Goal: Information Seeking & Learning: Compare options

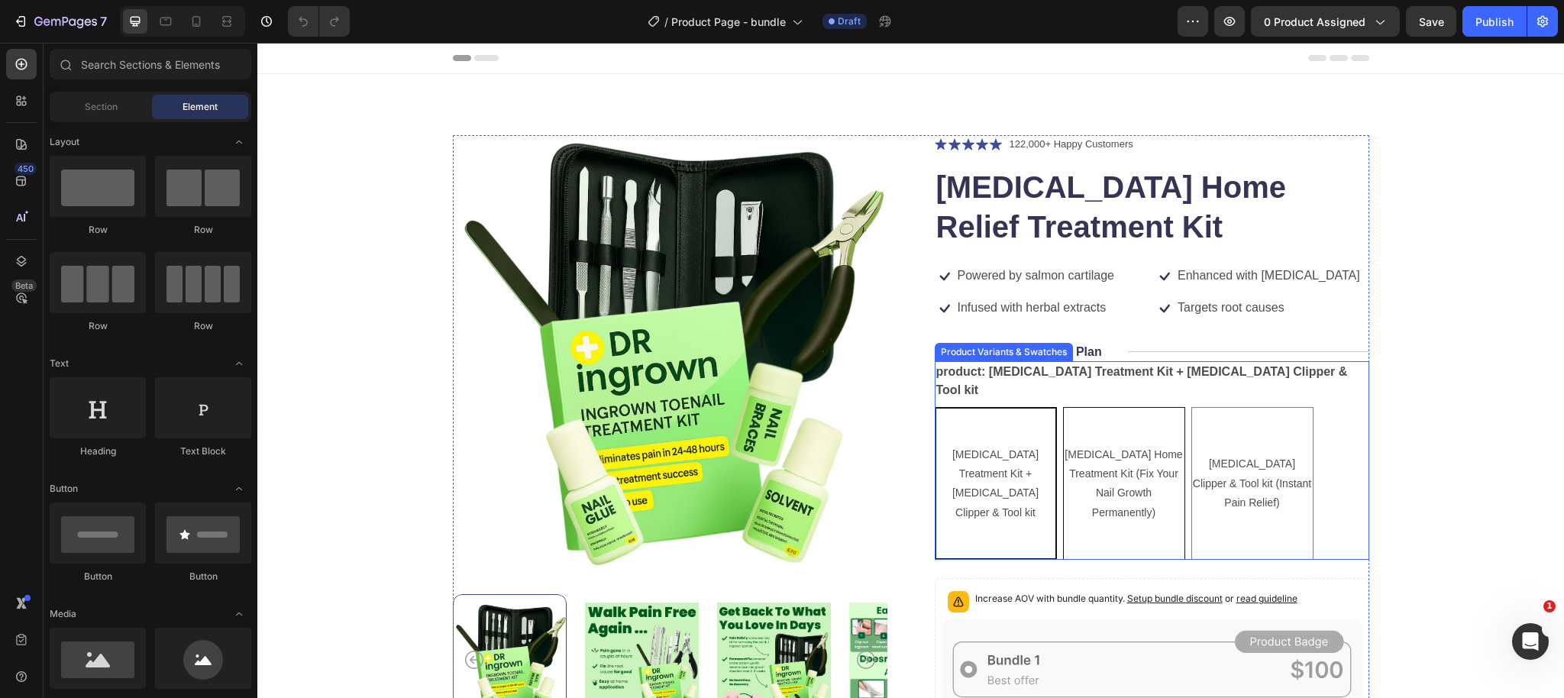
click at [1102, 422] on Permanently\) "Ingrown Toenail Home Treatment Kit (Fix Your Nail Growth Permanently)" at bounding box center [1124, 483] width 122 height 153
click at [1063, 407] on input "Ingrown Toenail Home Treatment Kit (Fix Your Nail Growth Permanently) Ingrown T…" at bounding box center [1062, 406] width 1 height 1
radio input "true"
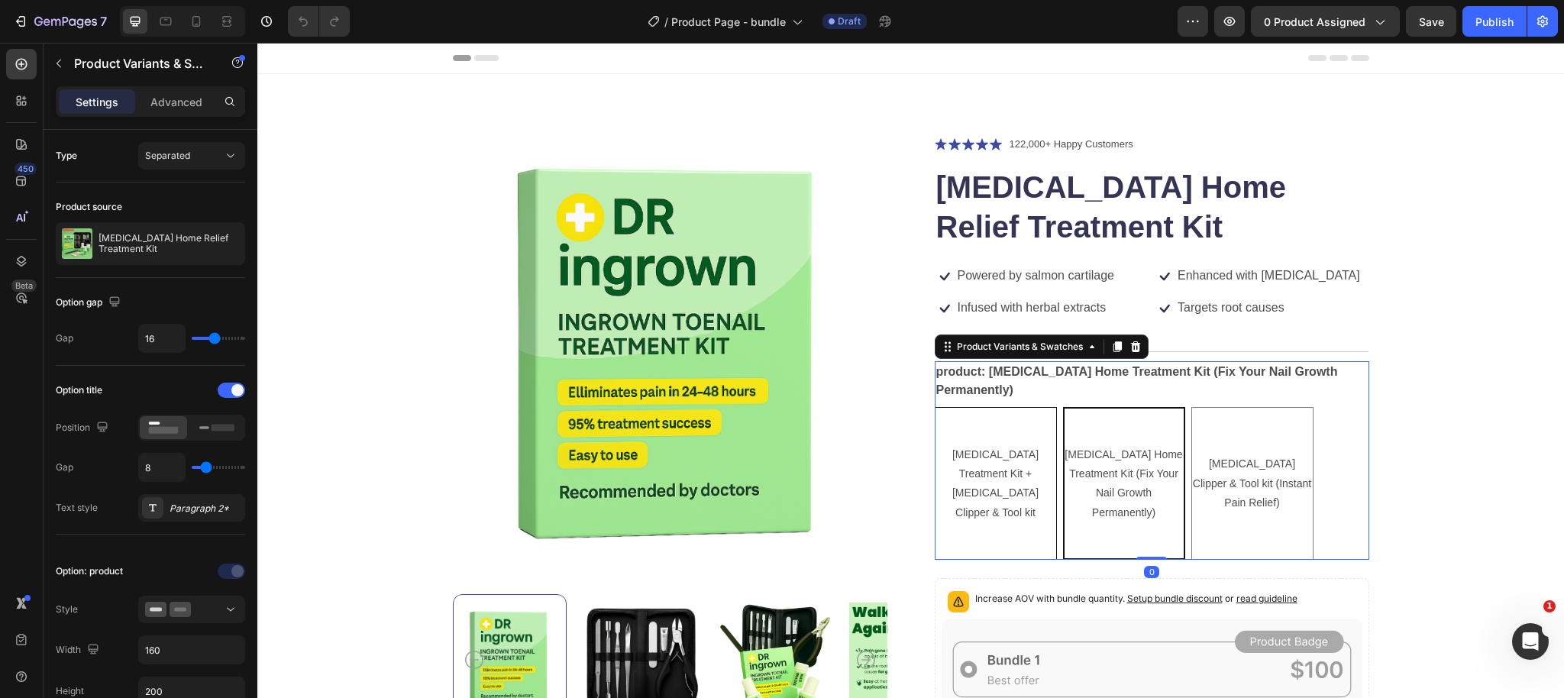
click at [960, 458] on span "Ingrown Toenail Treatment Kit + Ingrown Toenail Clipper & Tool kit" at bounding box center [995, 483] width 86 height 70
click at [934, 407] on input "Ingrown Toenail Treatment Kit + Ingrown Toenail Clipper & Tool kit Ingrown Toen…" at bounding box center [934, 406] width 1 height 1
radio input "true"
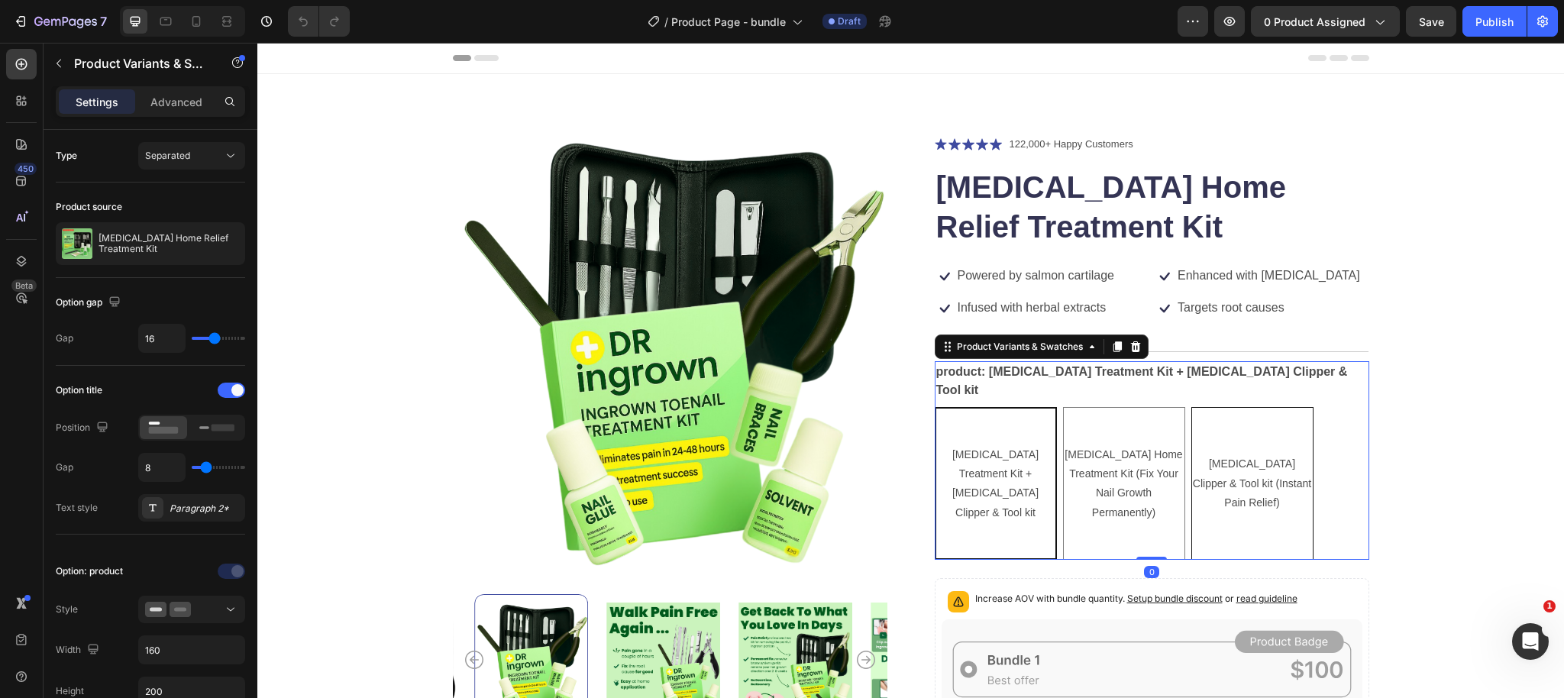
drag, startPoint x: 1138, startPoint y: 460, endPoint x: 1242, endPoint y: 457, distance: 103.9
click at [1138, 460] on span "Ingrown Toenail Home Treatment Kit (Fix Your Nail Growth Permanently)" at bounding box center [1123, 483] width 118 height 70
click at [1063, 407] on input "Ingrown Toenail Home Treatment Kit (Fix Your Nail Growth Permanently) Ingrown T…" at bounding box center [1062, 406] width 1 height 1
radio input "true"
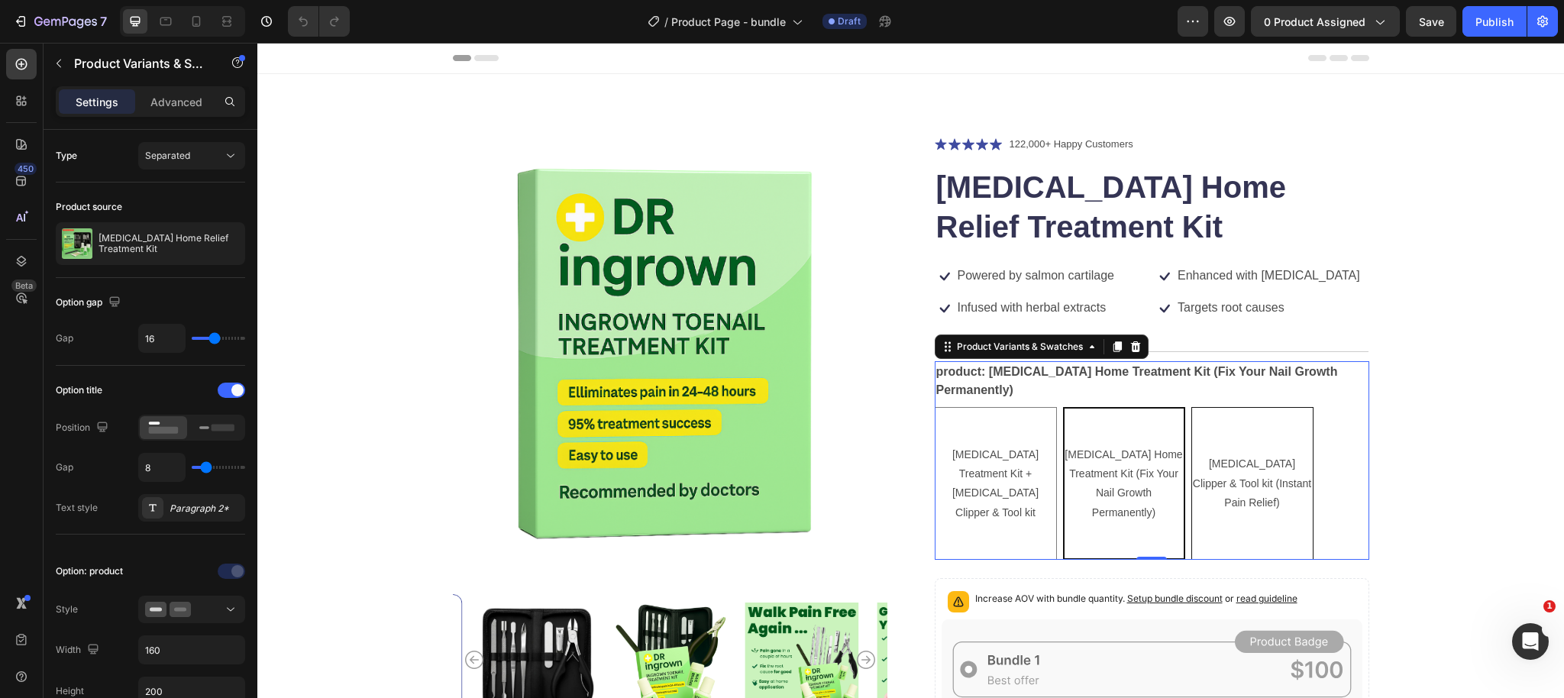
drag, startPoint x: 1249, startPoint y: 456, endPoint x: 1223, endPoint y: 454, distance: 26.1
click at [1249, 456] on div "Ingrown Toenail Clipper & Tool kit (Instant Pain Relief)" at bounding box center [1252, 483] width 121 height 70
click at [1191, 407] on input "Ingrown Toenail Clipper & Tool kit (Instant Pain Relief) Ingrown Toenail Clippe…" at bounding box center [1190, 406] width 1 height 1
radio input "true"
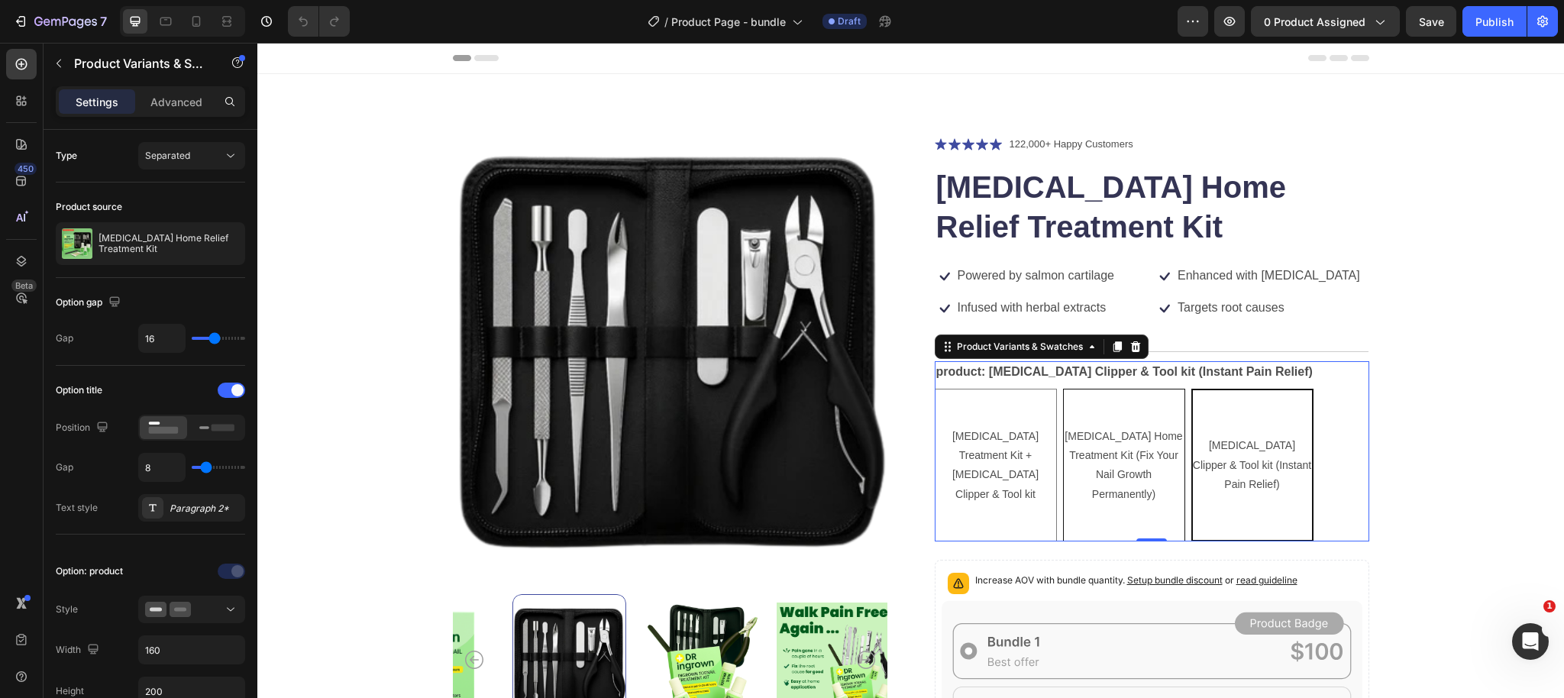
click at [1138, 452] on div "Ingrown Toenail Home Treatment Kit (Fix Your Nail Growth Permanently)" at bounding box center [1124, 465] width 121 height 89
click at [1063, 389] on input "Ingrown Toenail Home Treatment Kit (Fix Your Nail Growth Permanently) Ingrown T…" at bounding box center [1062, 388] width 1 height 1
radio input "true"
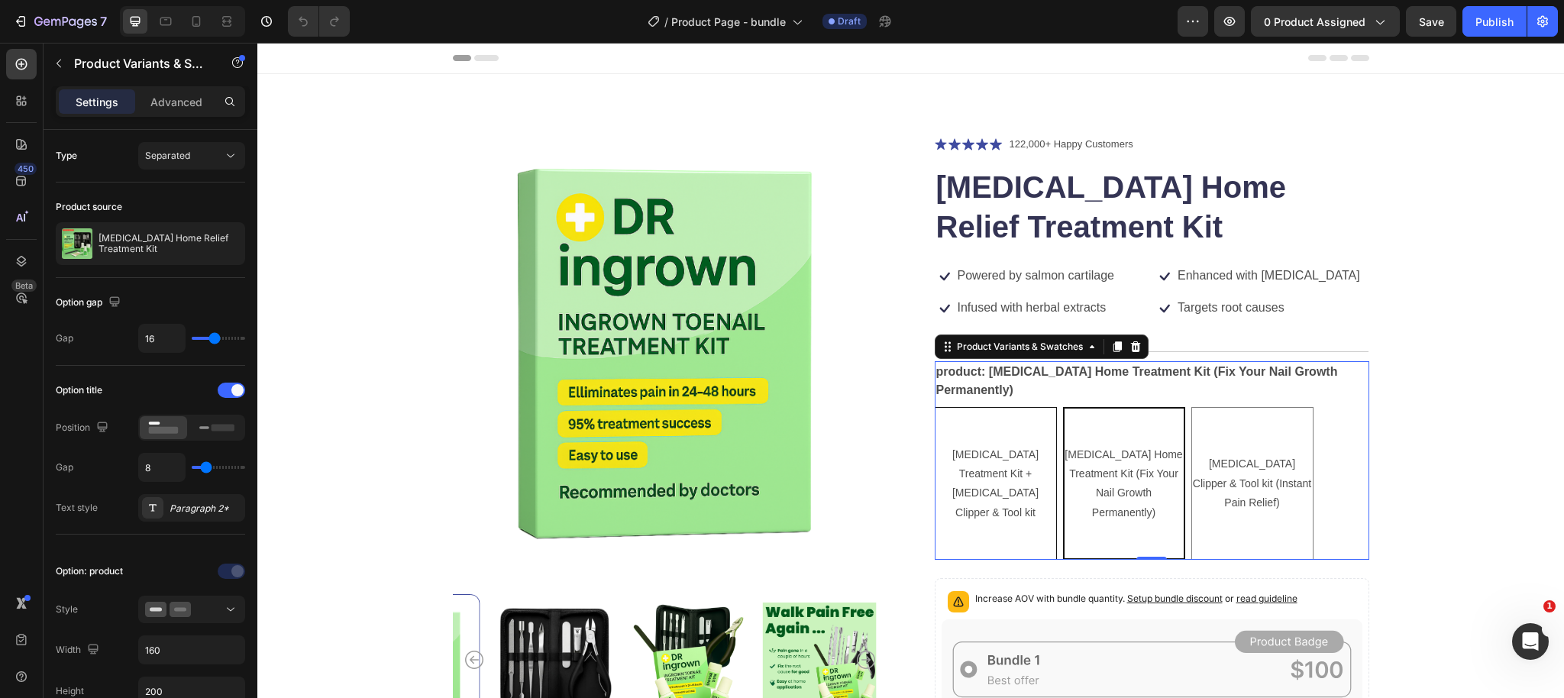
click at [1038, 450] on div "Ingrown Toenail Treatment Kit + Ingrown Toenail Clipper & Tool kit" at bounding box center [995, 483] width 121 height 89
click at [934, 407] on input "Ingrown Toenail Treatment Kit + Ingrown Toenail Clipper & Tool kit Ingrown Toen…" at bounding box center [934, 406] width 1 height 1
radio input "true"
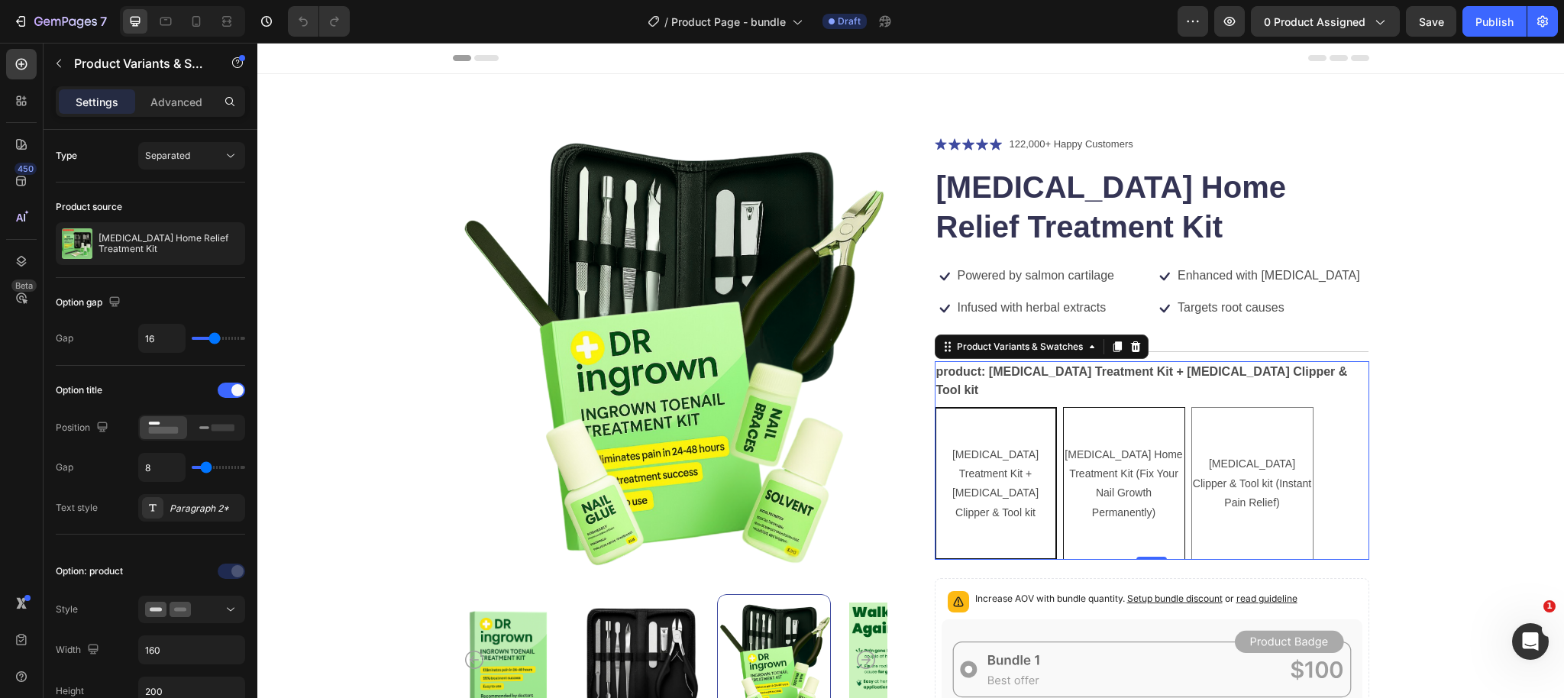
click at [1140, 449] on span "Ingrown Toenail Home Treatment Kit (Fix Your Nail Growth Permanently)" at bounding box center [1123, 483] width 118 height 70
click at [1063, 407] on input "Ingrown Toenail Home Treatment Kit (Fix Your Nail Growth Permanently) Ingrown T…" at bounding box center [1062, 406] width 1 height 1
radio input "true"
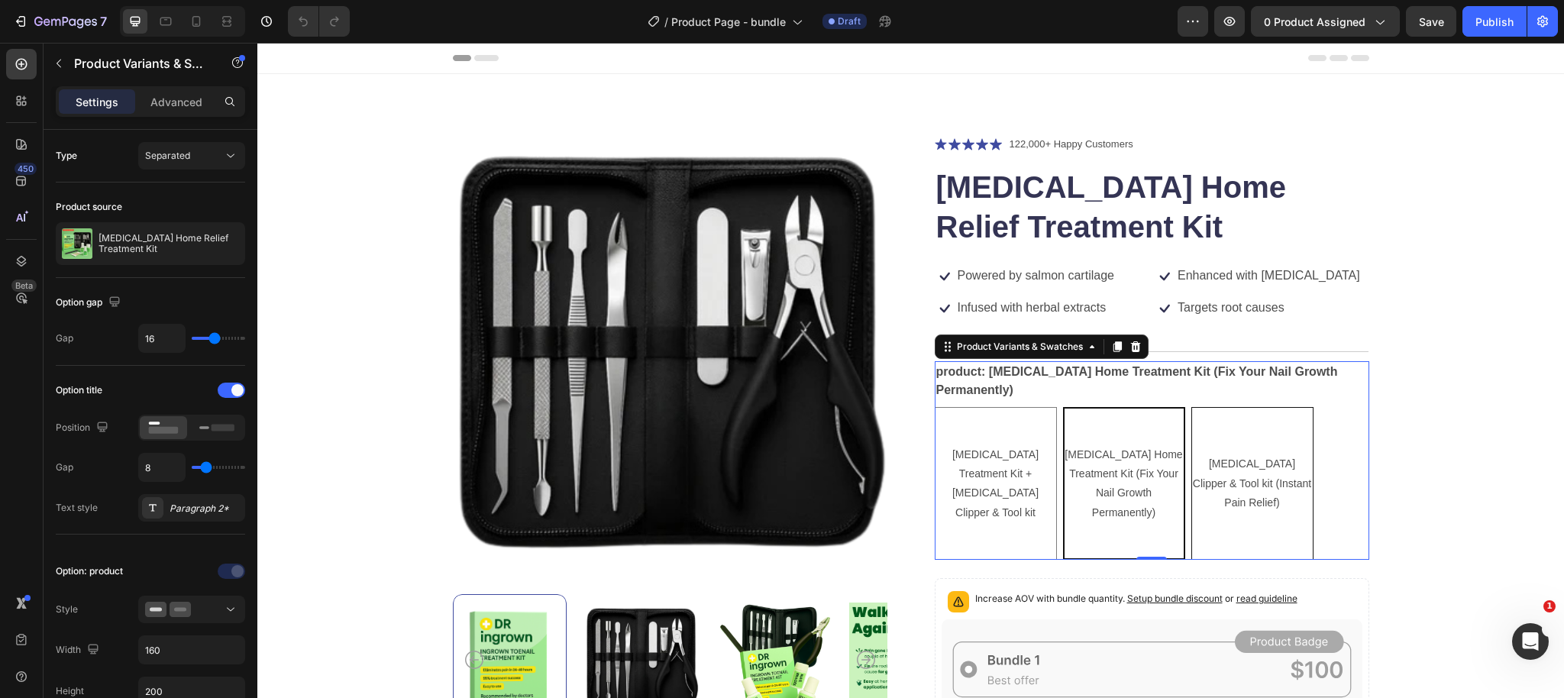
click at [1237, 447] on Relief\) "Ingrown Toenail Clipper & Tool kit (Instant Pain Relief)" at bounding box center [1252, 483] width 122 height 153
click at [1191, 407] on input "Ingrown Toenail Clipper & Tool kit (Instant Pain Relief) Ingrown Toenail Clippe…" at bounding box center [1190, 406] width 1 height 1
radio input "true"
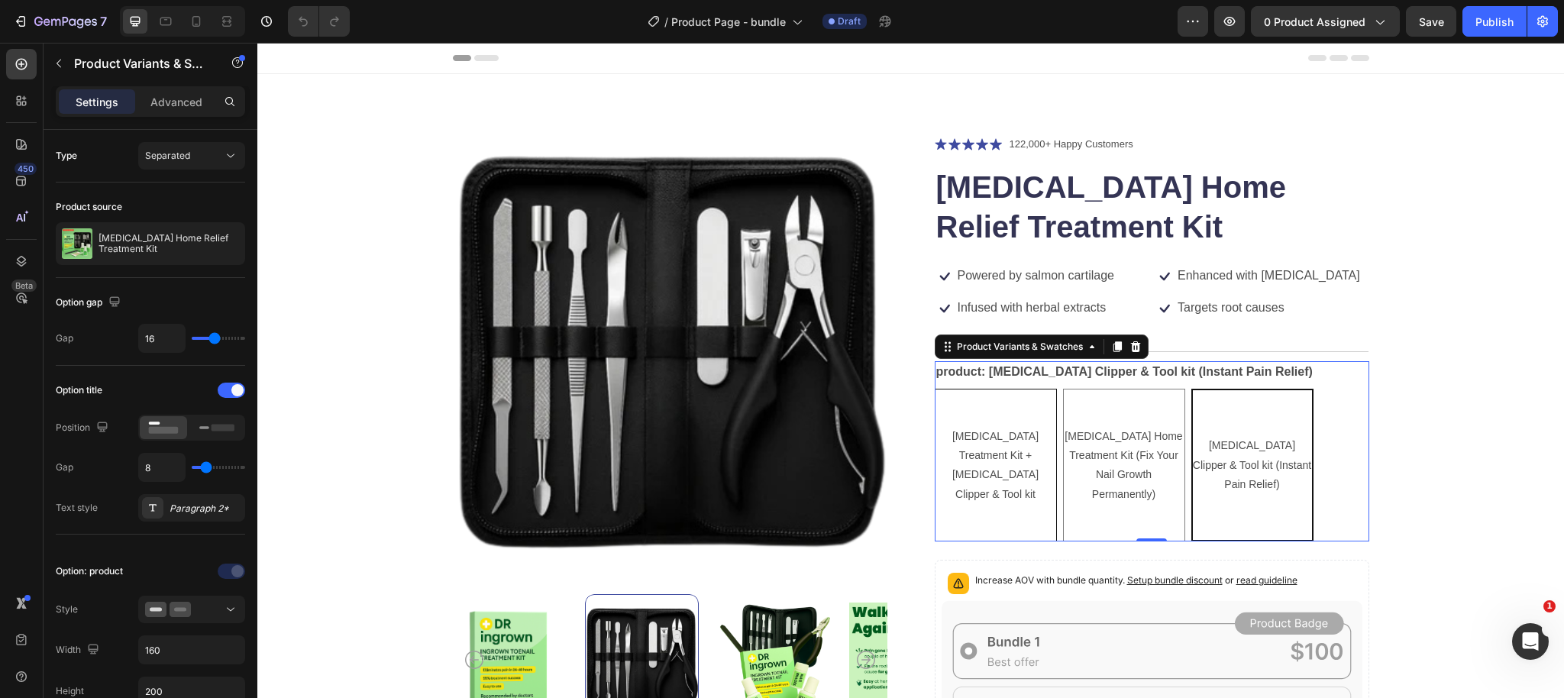
drag, startPoint x: 1103, startPoint y: 448, endPoint x: 1018, endPoint y: 447, distance: 84.8
click at [1103, 448] on span "Ingrown Toenail Home Treatment Kit (Fix Your Nail Growth Permanently)" at bounding box center [1123, 465] width 118 height 70
click at [1063, 389] on input "Ingrown Toenail Home Treatment Kit (Fix Your Nail Growth Permanently) Ingrown T…" at bounding box center [1062, 388] width 1 height 1
radio input "true"
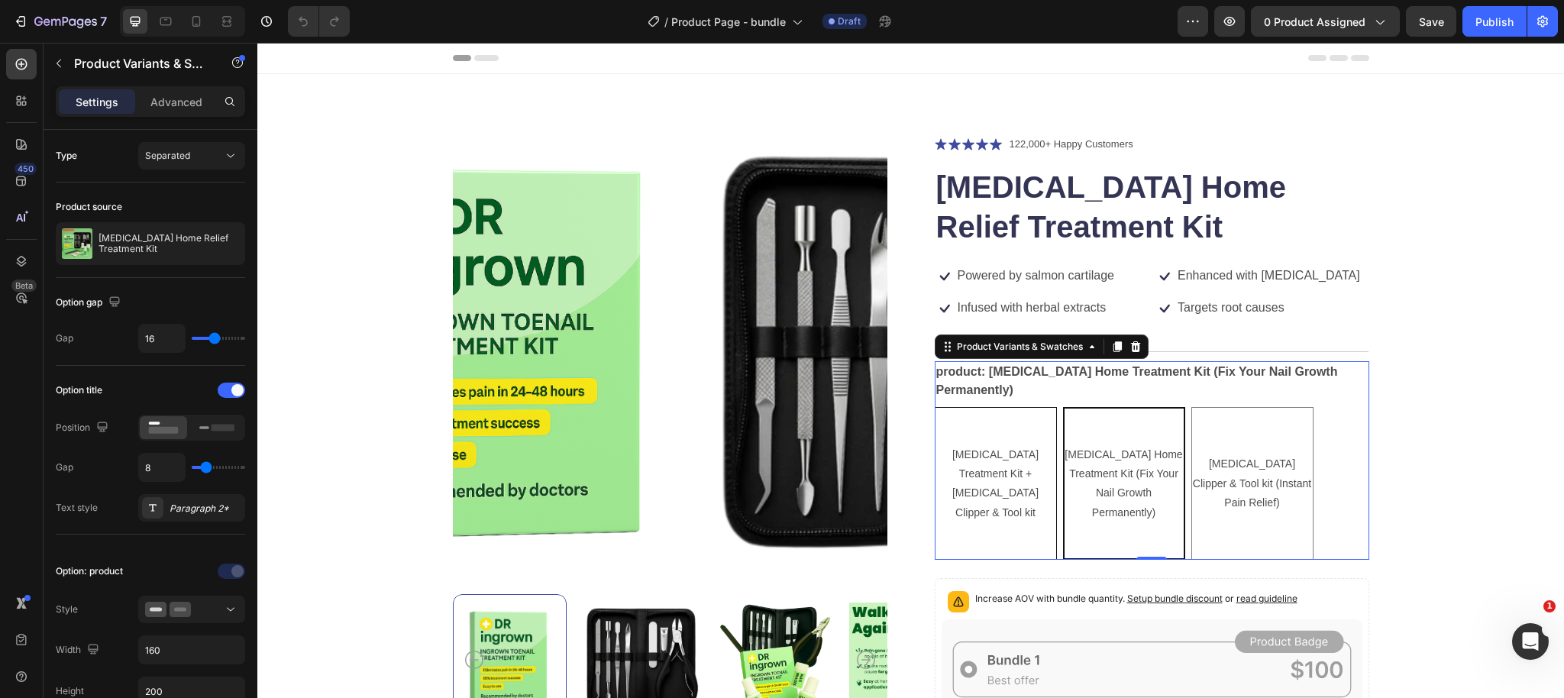
click at [1001, 448] on span "Ingrown Toenail Treatment Kit + Ingrown Toenail Clipper & Tool kit" at bounding box center [995, 483] width 86 height 70
click at [934, 407] on input "Ingrown Toenail Treatment Kit + Ingrown Toenail Clipper & Tool kit Ingrown Toen…" at bounding box center [934, 406] width 1 height 1
radio input "true"
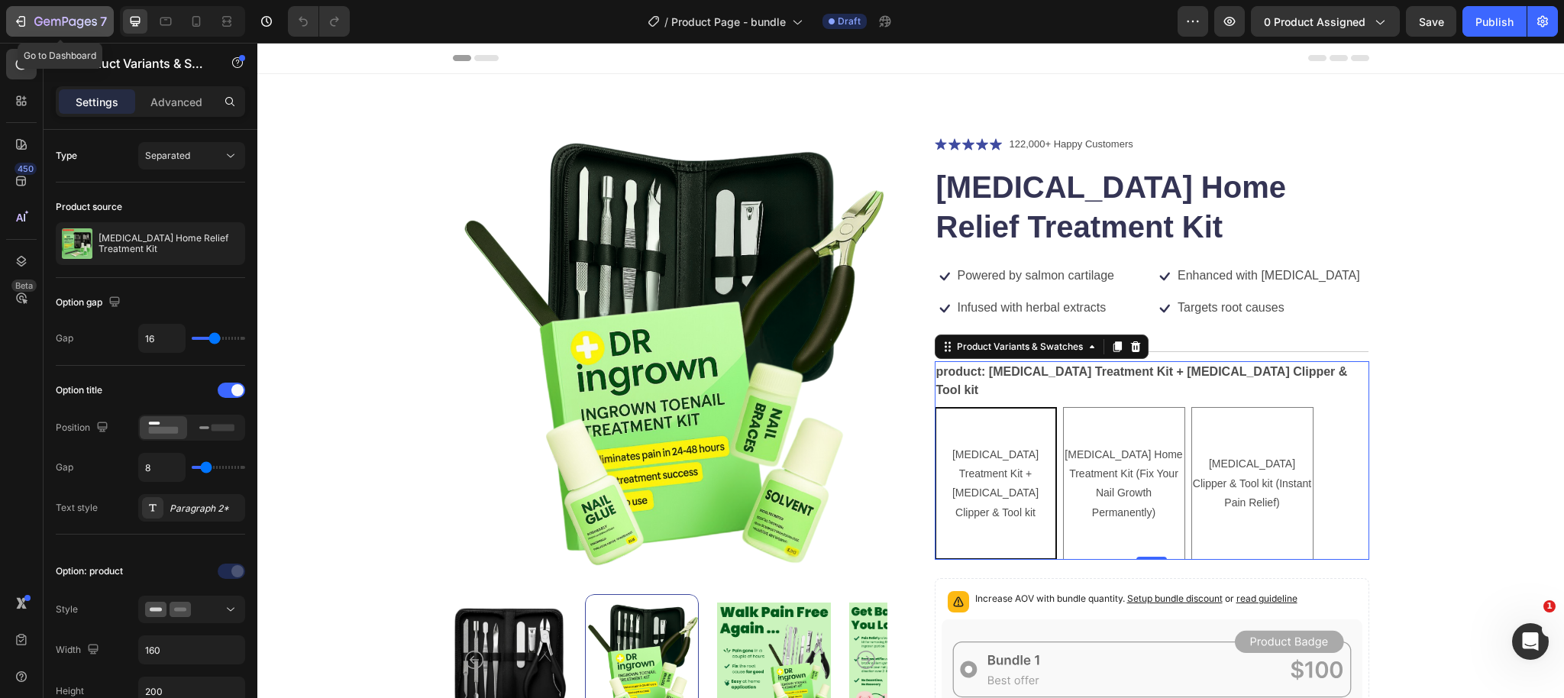
click at [15, 30] on div "7" at bounding box center [60, 21] width 94 height 18
